Goal: Task Accomplishment & Management: Complete application form

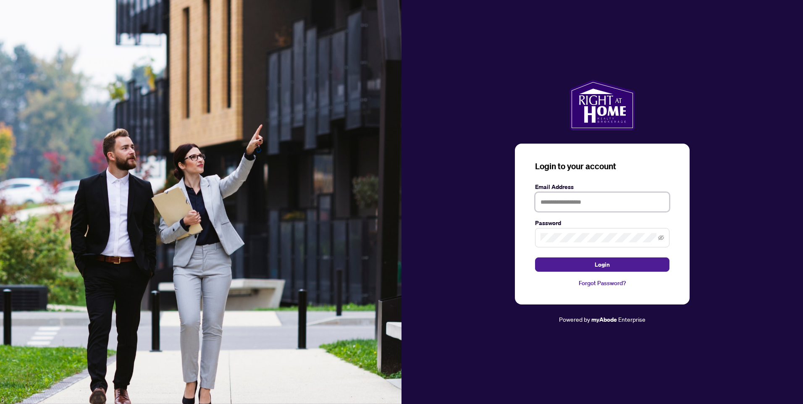
click at [563, 201] on input "text" at bounding box center [602, 201] width 134 height 19
type input "**********"
click at [599, 263] on span "Login" at bounding box center [601, 264] width 15 height 13
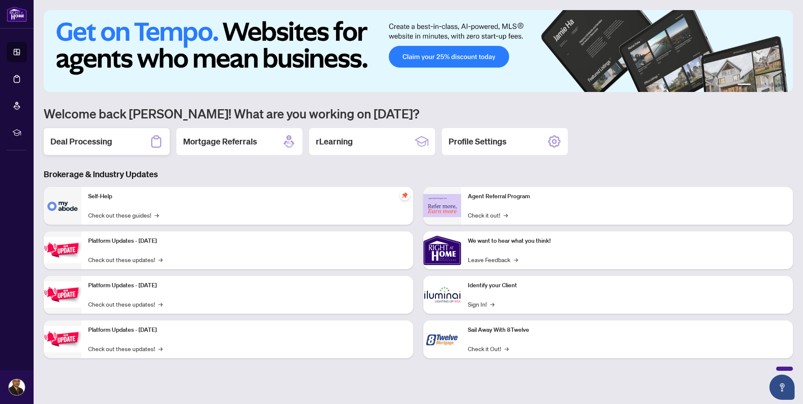
click at [94, 141] on h2 "Deal Processing" at bounding box center [81, 142] width 62 height 12
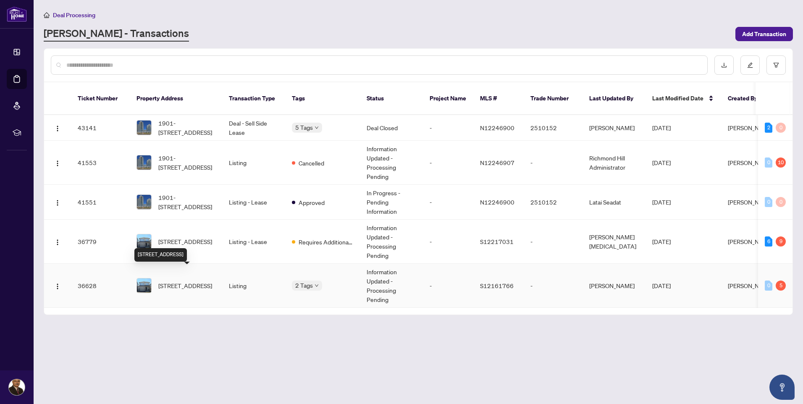
click at [181, 281] on span "[STREET_ADDRESS]" at bounding box center [185, 285] width 54 height 9
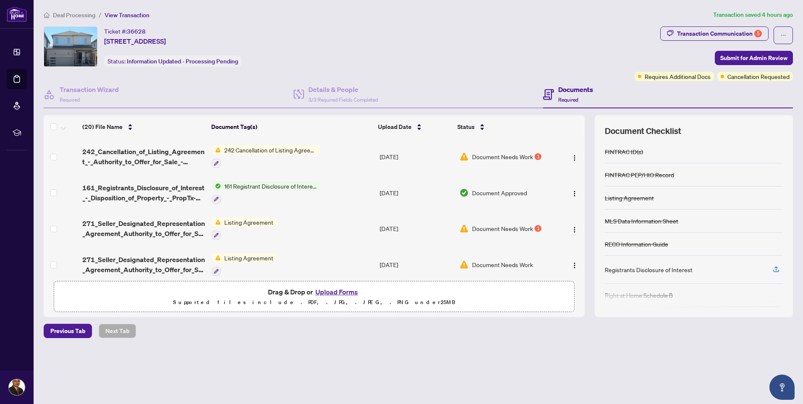
click at [325, 290] on button "Upload Forms" at bounding box center [336, 291] width 47 height 11
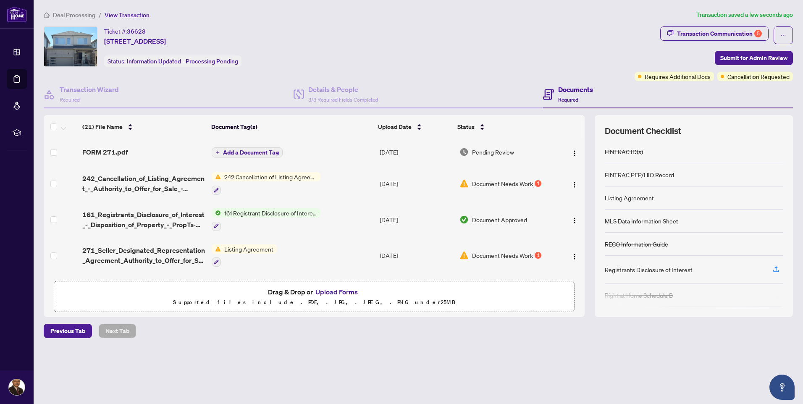
click at [238, 152] on span "Add a Document Tag" at bounding box center [251, 152] width 56 height 6
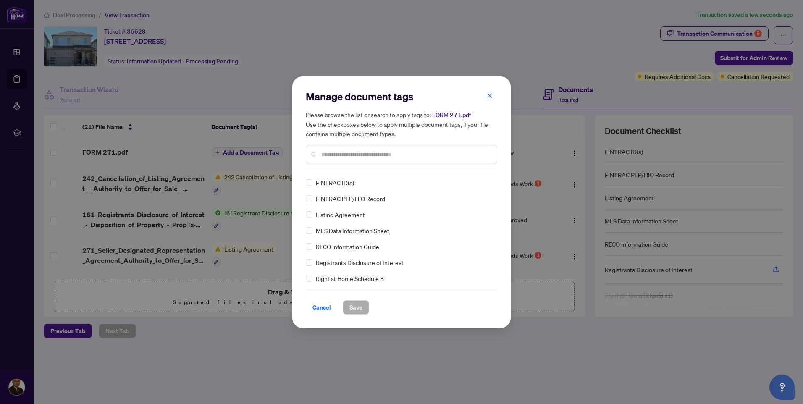
click at [324, 154] on input "text" at bounding box center [405, 154] width 169 height 9
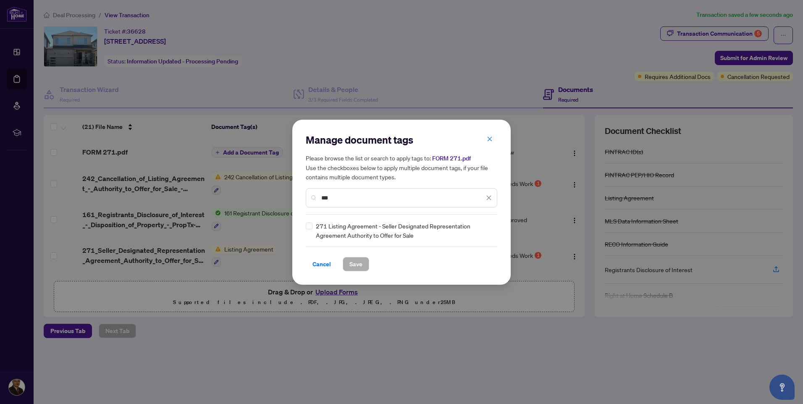
type input "***"
click at [353, 261] on span "Save" at bounding box center [355, 263] width 13 height 13
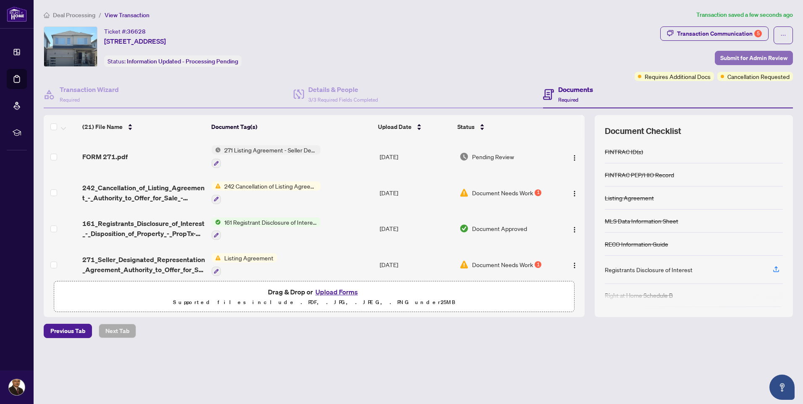
click at [747, 56] on span "Submit for Admin Review" at bounding box center [753, 57] width 67 height 13
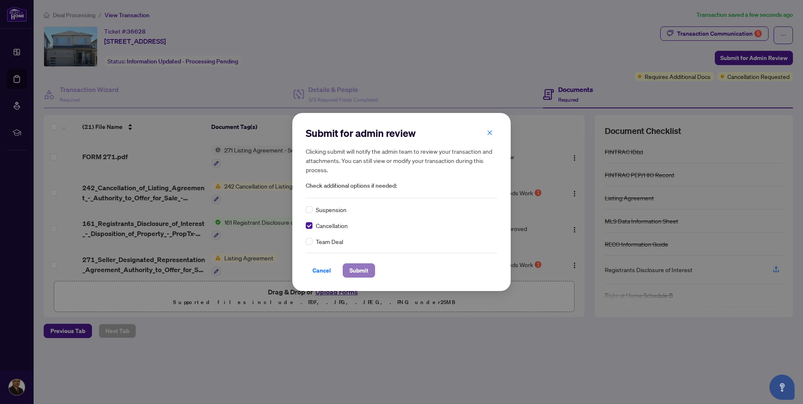
click at [365, 268] on span "Submit" at bounding box center [358, 270] width 19 height 13
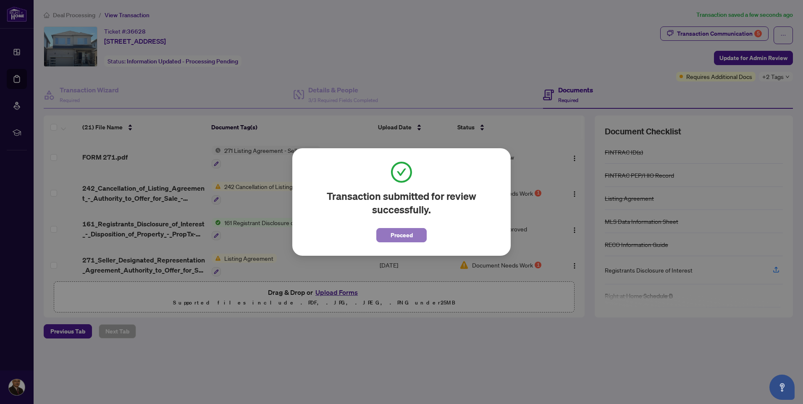
click at [397, 235] on span "Proceed" at bounding box center [401, 234] width 22 height 13
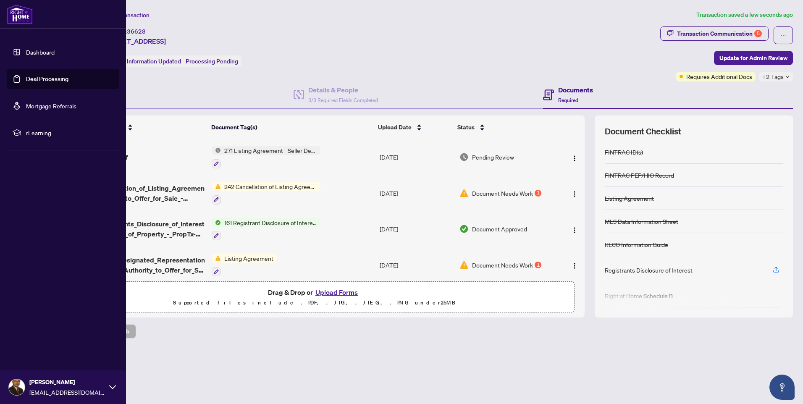
click at [49, 77] on link "Deal Processing" at bounding box center [47, 79] width 42 height 8
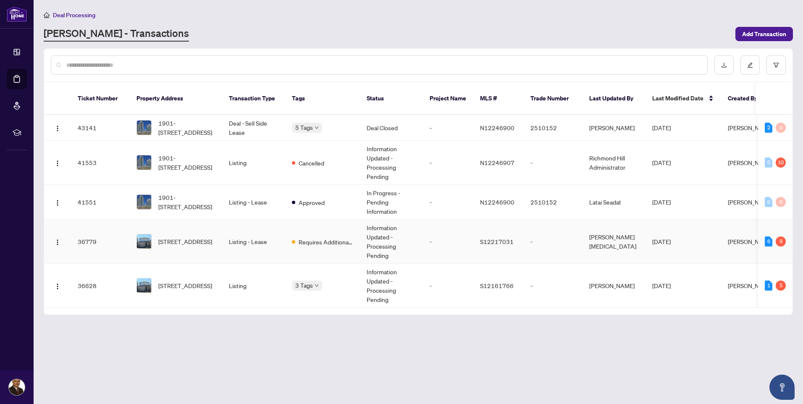
click at [239, 228] on td "Listing - Lease" at bounding box center [253, 242] width 63 height 44
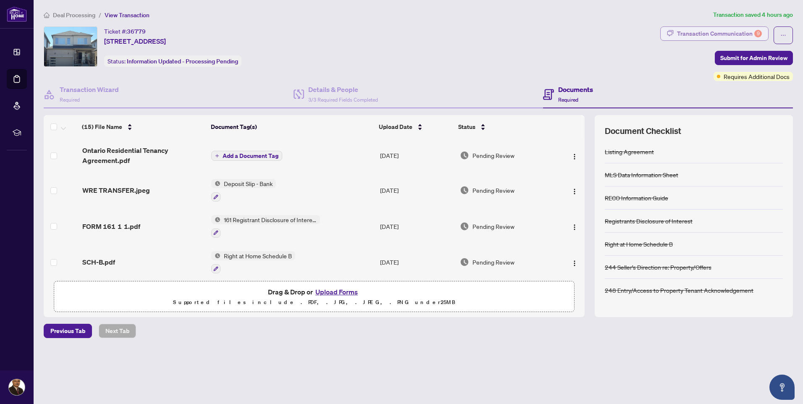
click at [701, 35] on div "Transaction Communication 9" at bounding box center [719, 33] width 85 height 13
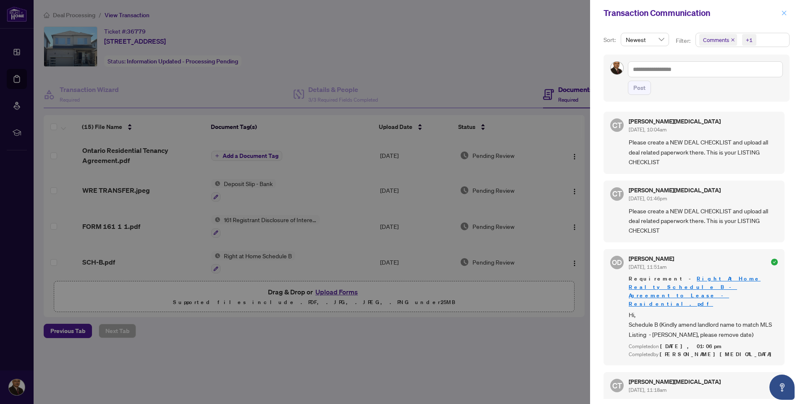
click at [784, 12] on icon "close" at bounding box center [784, 13] width 6 height 6
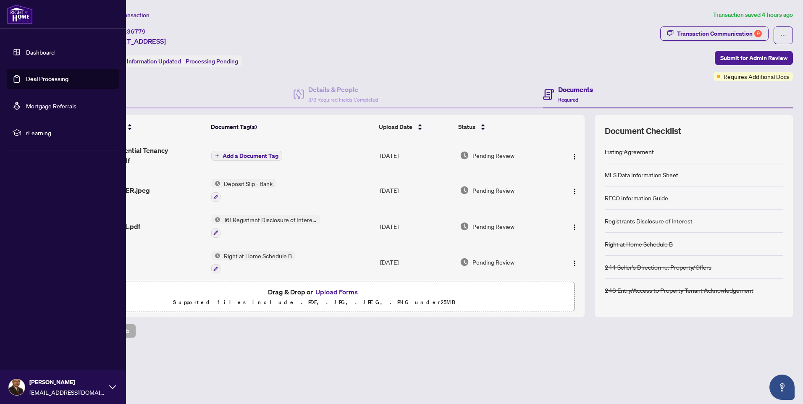
click at [43, 79] on link "Deal Processing" at bounding box center [47, 79] width 42 height 8
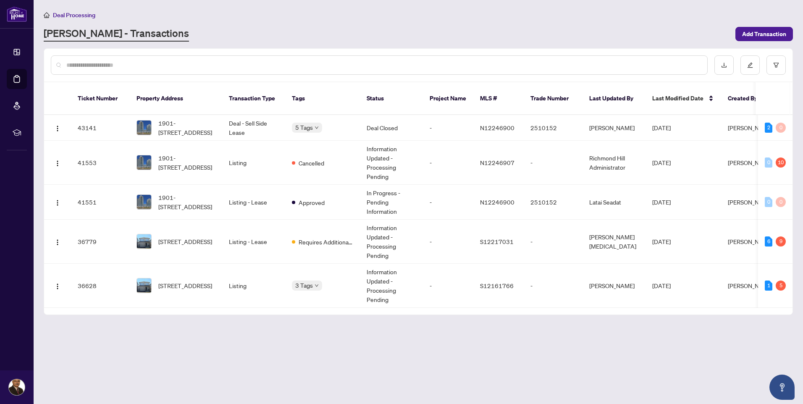
click at [67, 14] on span "Deal Processing" at bounding box center [74, 15] width 42 height 8
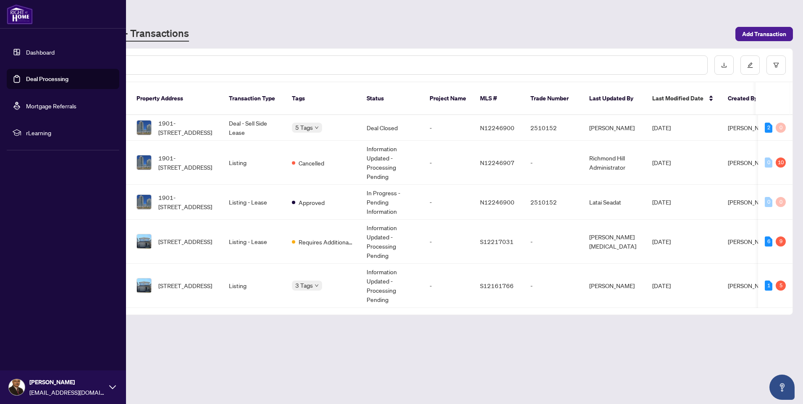
click at [26, 75] on link "Deal Processing" at bounding box center [47, 79] width 42 height 8
